Goal: Transaction & Acquisition: Purchase product/service

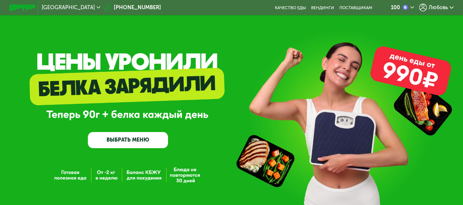
click at [435, 5] on span "Любовь" at bounding box center [438, 7] width 19 height 5
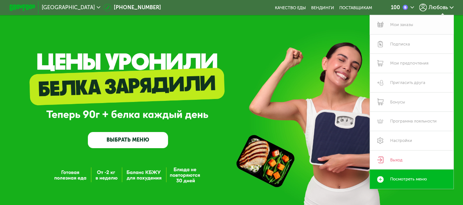
click at [397, 22] on link "Мои заказы" at bounding box center [411, 24] width 83 height 19
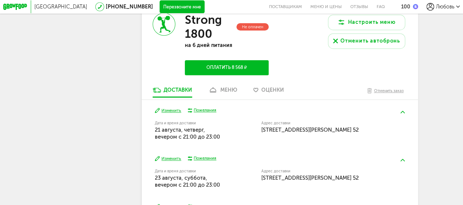
scroll to position [256, 0]
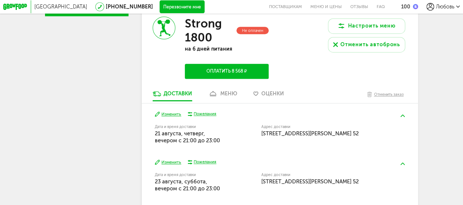
click at [234, 95] on div "меню" at bounding box center [228, 93] width 17 height 6
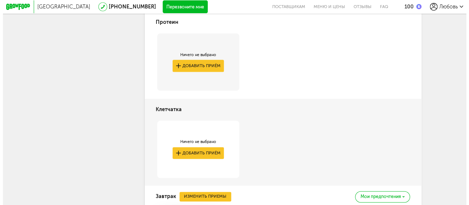
scroll to position [429, 0]
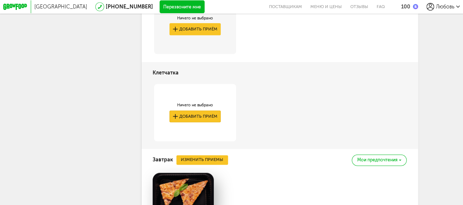
click at [205, 122] on button "Добавить приём" at bounding box center [196, 116] width 52 height 12
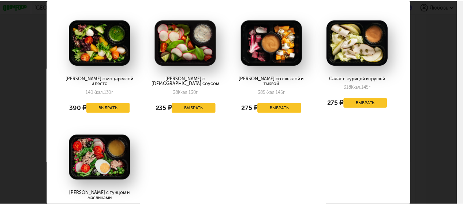
scroll to position [37, 0]
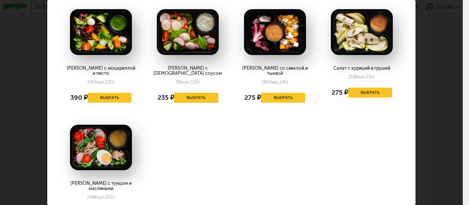
click at [198, 94] on button "Выбрать" at bounding box center [196, 98] width 44 height 10
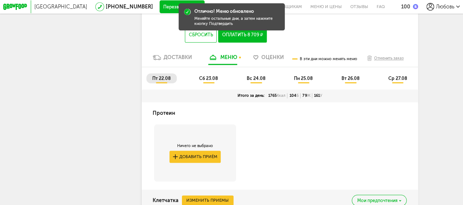
scroll to position [283, 0]
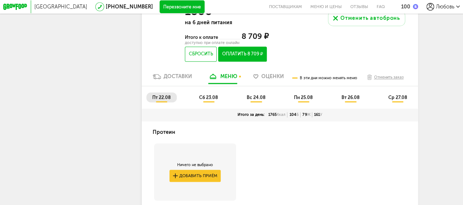
click at [252, 100] on span "вс 24.08" at bounding box center [256, 96] width 19 height 5
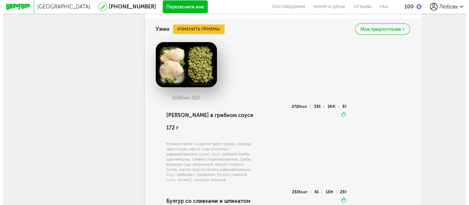
scroll to position [1125, 0]
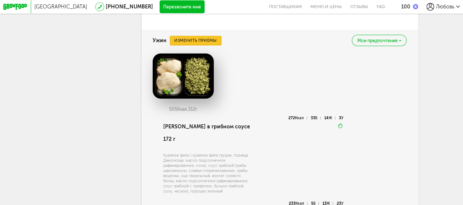
click at [208, 45] on button "Изменить приемы" at bounding box center [196, 41] width 52 height 10
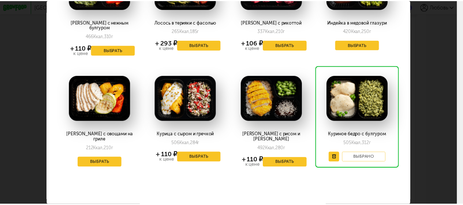
scroll to position [10, 0]
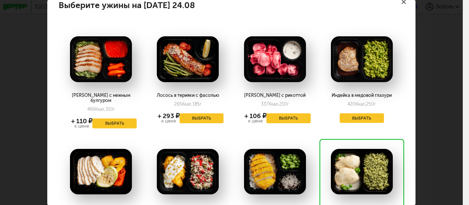
click at [401, 4] on icon at bounding box center [403, 2] width 4 height 4
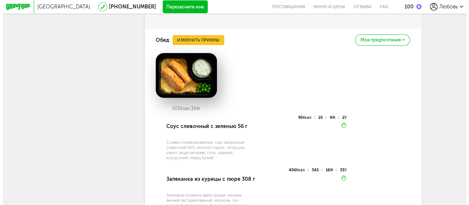
scroll to position [868, 0]
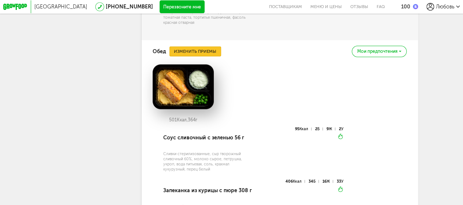
click at [205, 56] on button "Изменить приемы" at bounding box center [196, 51] width 52 height 10
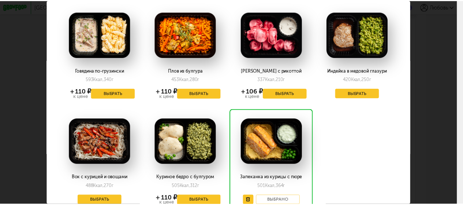
scroll to position [0, 0]
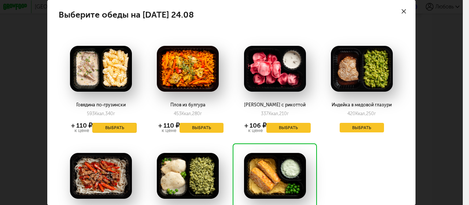
click at [114, 128] on button "Выбрать" at bounding box center [114, 128] width 44 height 10
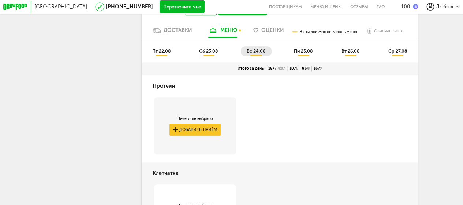
scroll to position [319, 0]
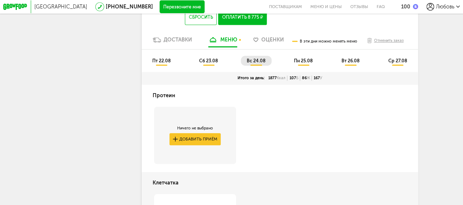
click at [206, 63] on span "сб 23.08" at bounding box center [208, 60] width 19 height 5
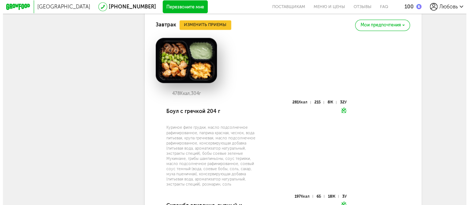
scroll to position [539, 0]
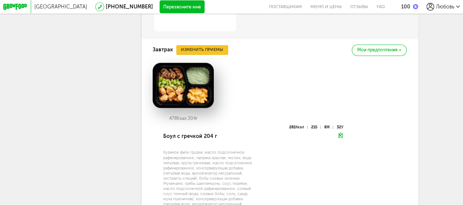
click at [194, 52] on button "Изменить приемы" at bounding box center [202, 50] width 52 height 10
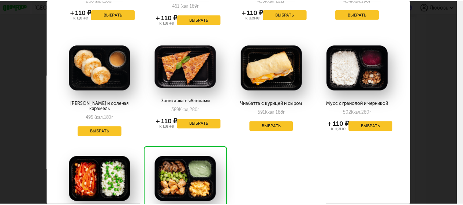
scroll to position [73, 0]
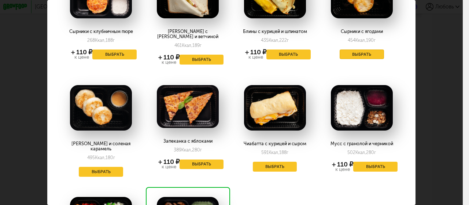
click at [344, 55] on button "Выбрать" at bounding box center [361, 54] width 44 height 10
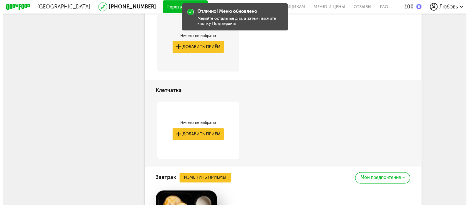
scroll to position [429, 0]
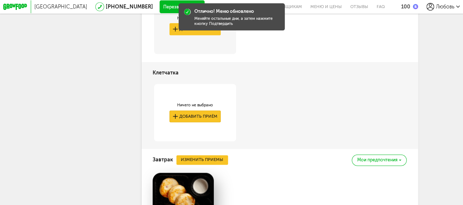
click at [200, 120] on button "Добавить приём" at bounding box center [196, 116] width 52 height 12
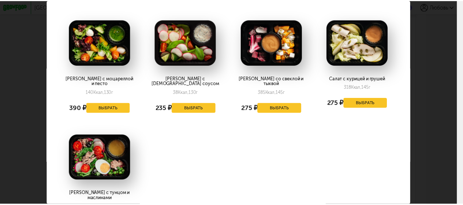
scroll to position [37, 0]
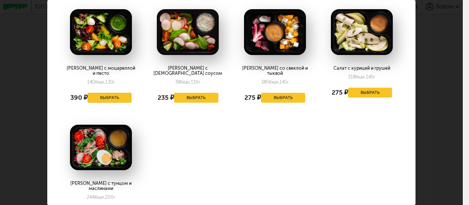
click at [119, 94] on button "Выбрать" at bounding box center [110, 98] width 44 height 10
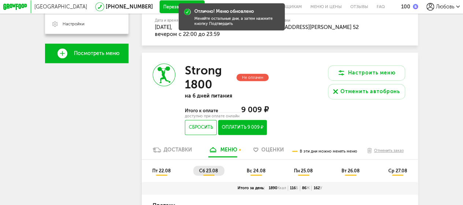
scroll to position [246, 0]
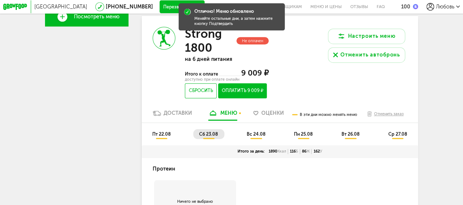
click at [299, 135] on span "пн 25.08" at bounding box center [303, 133] width 19 height 5
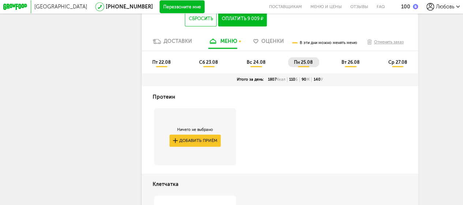
scroll to position [306, 0]
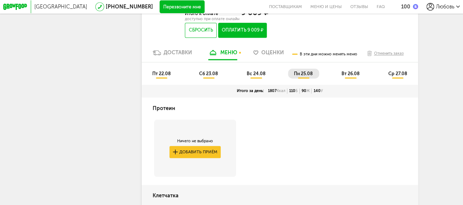
click at [347, 76] on span "вт 26.08" at bounding box center [351, 73] width 18 height 5
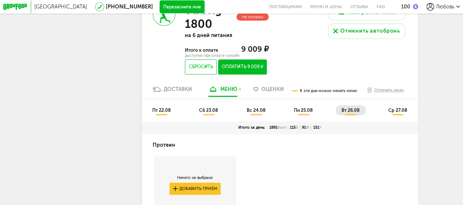
click at [406, 113] on span "ср 27.08" at bounding box center [397, 109] width 19 height 5
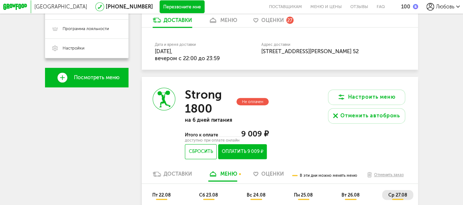
scroll to position [197, 0]
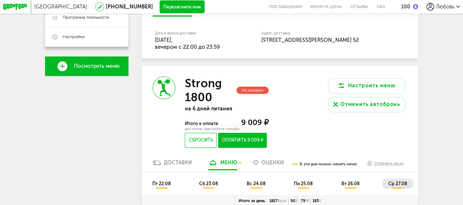
click at [253, 145] on button "Оплатить 9 009 ₽" at bounding box center [242, 140] width 49 height 15
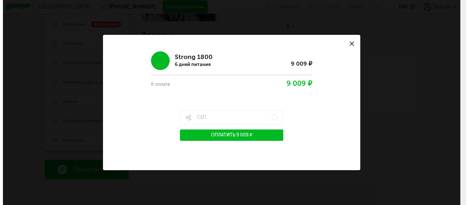
scroll to position [97, 0]
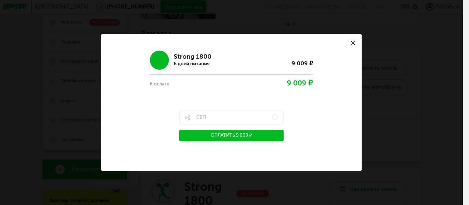
click at [264, 135] on button "Оплатить 9 009 ₽" at bounding box center [231, 135] width 104 height 11
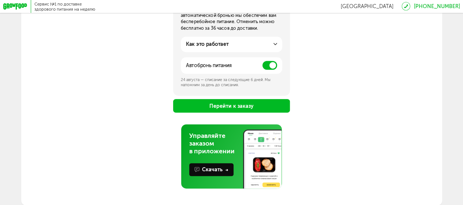
scroll to position [137, 0]
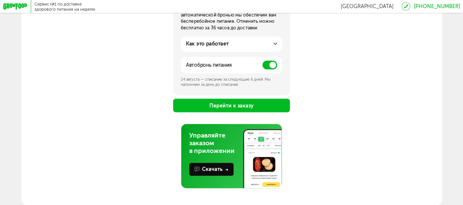
click at [241, 104] on button "Перейти к заказу" at bounding box center [231, 105] width 117 height 14
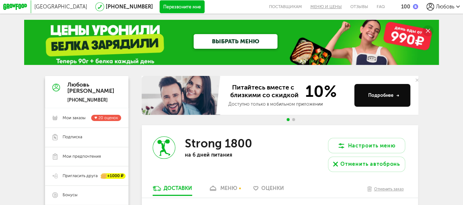
click at [320, 5] on link "Меню и цены" at bounding box center [326, 7] width 40 height 14
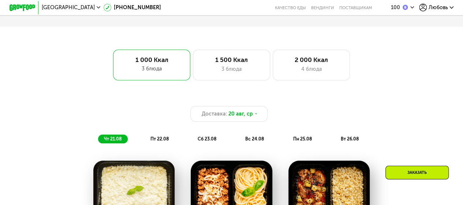
scroll to position [274, 0]
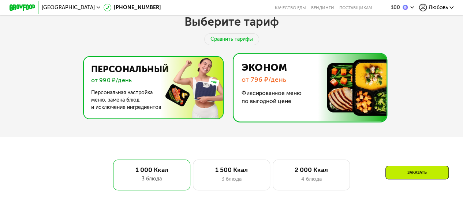
click at [142, 83] on img at bounding box center [151, 88] width 142 height 62
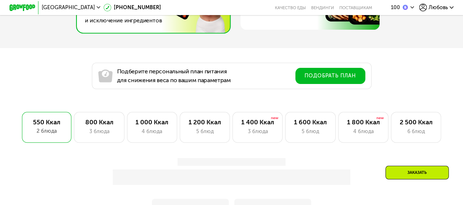
scroll to position [384, 0]
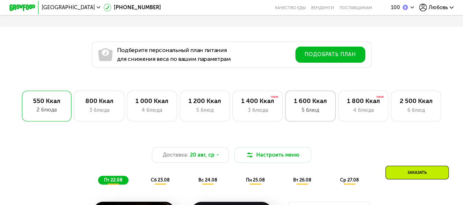
click at [327, 113] on div "5 блюд" at bounding box center [310, 110] width 37 height 8
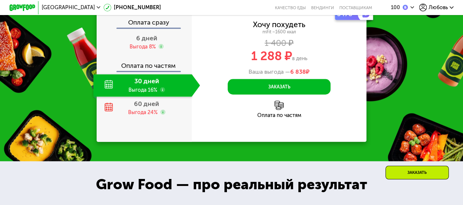
scroll to position [823, 0]
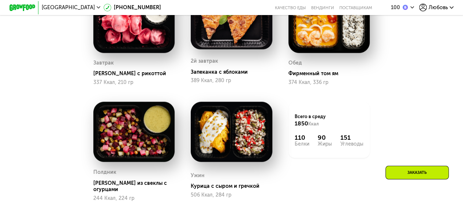
scroll to position [603, 0]
